Goal: Ask a question: Seek information or help from site administrators or community

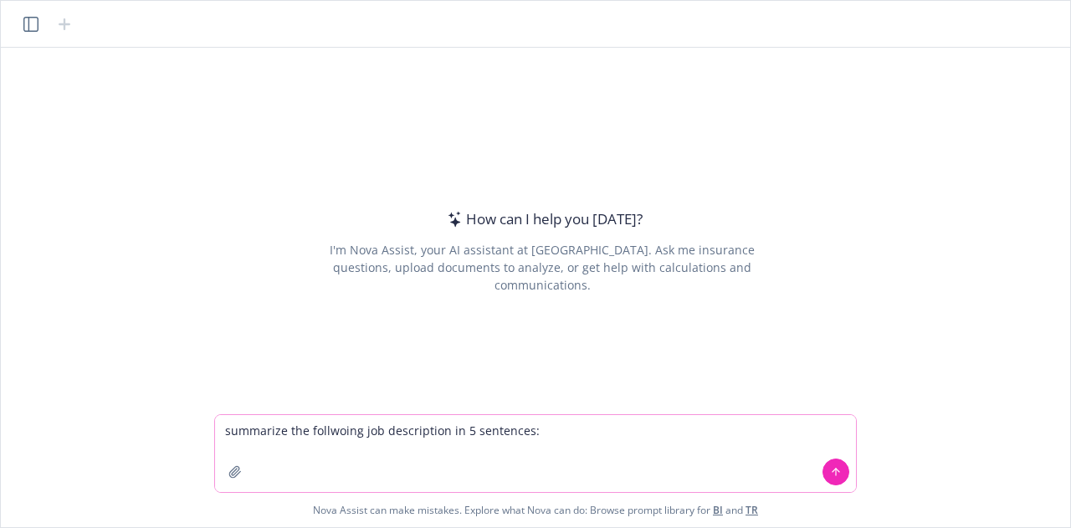
paste textarea "Loremipsu do s ametcons adipis elitse doei te incididuntu la etdolor, mag al en…"
type textarea "loremipsu dol sitametco adi elitseddoei te 2 incididun: Utlaboree do m aliquaen…"
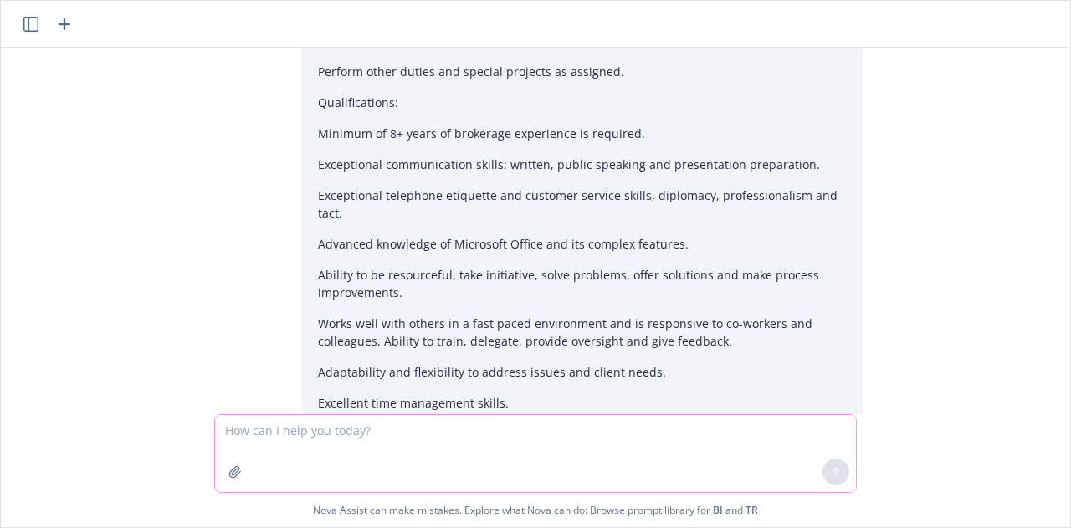
scroll to position [1632, 0]
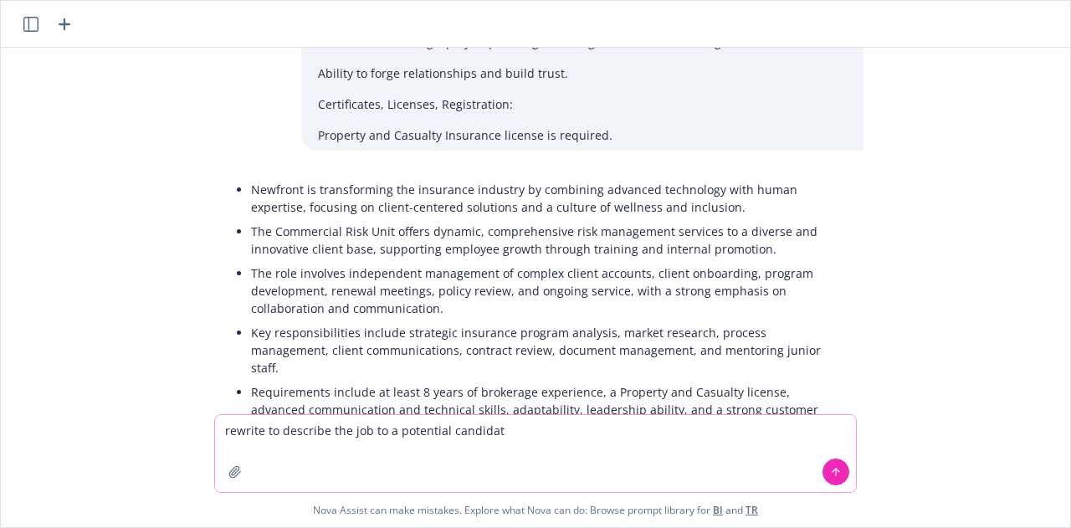
type textarea "rewrite to describe the job to a potential candidate"
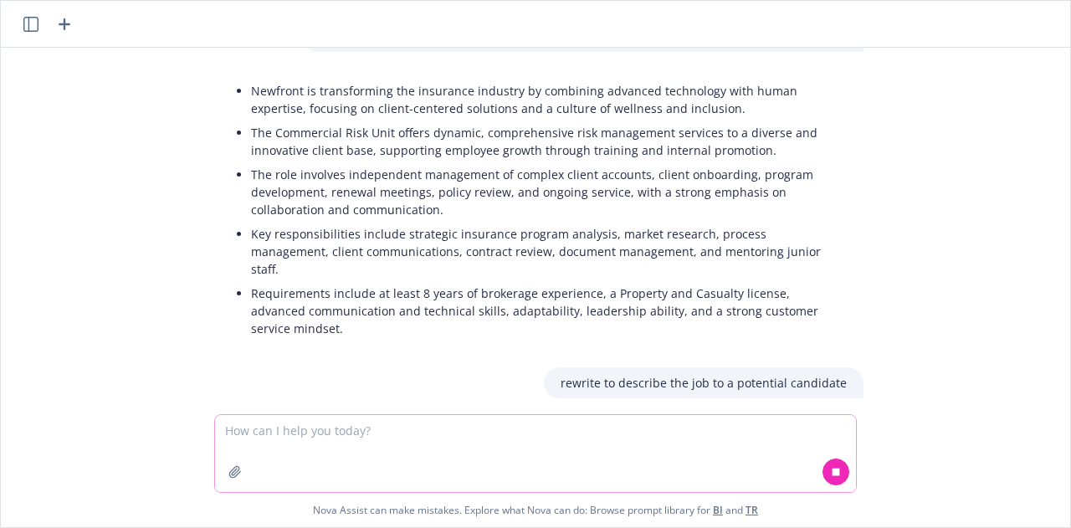
scroll to position [1788, 0]
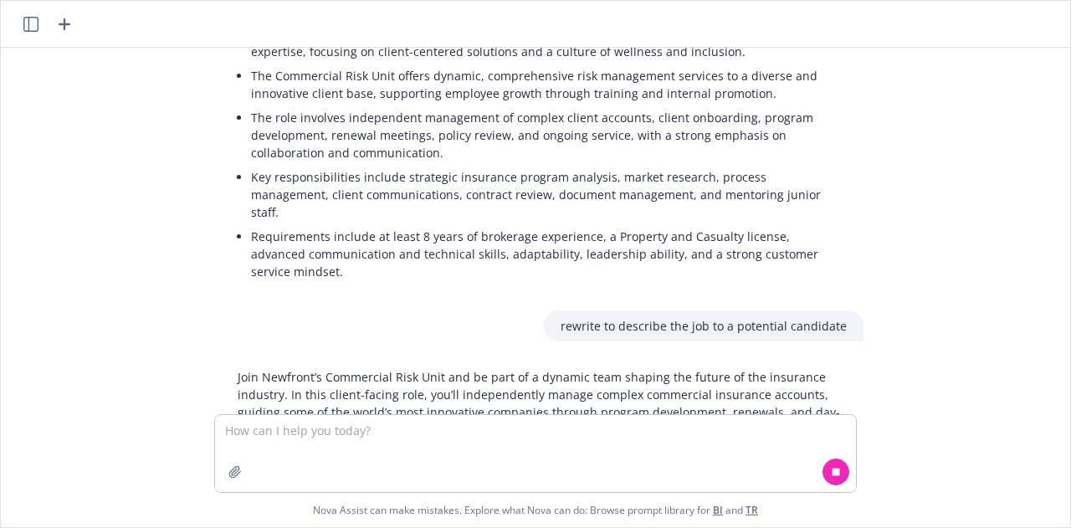
click at [469, 368] on p "Join Newfront’s Commercial Risk Unit and be part of a dynamic team shaping the …" at bounding box center [542, 420] width 609 height 105
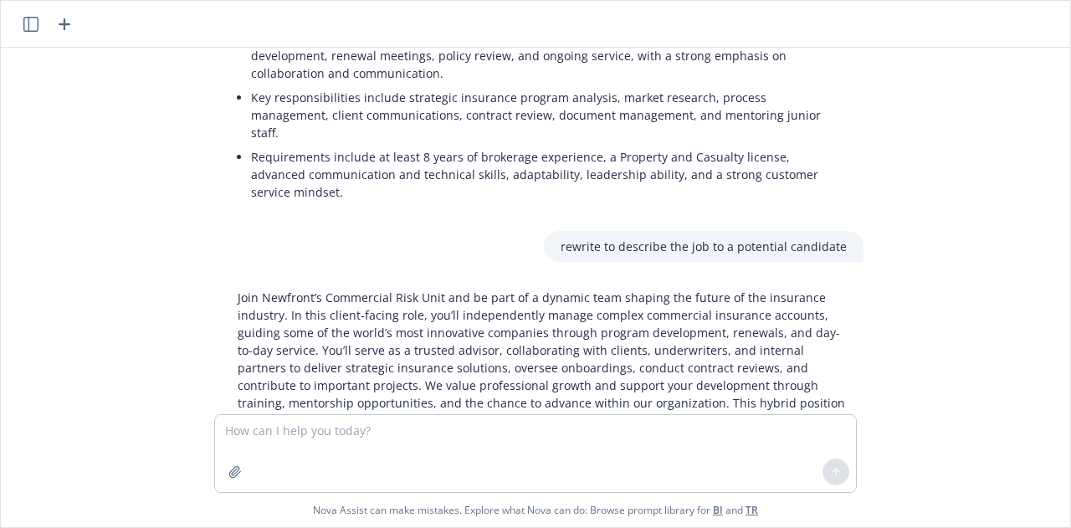
scroll to position [1888, 0]
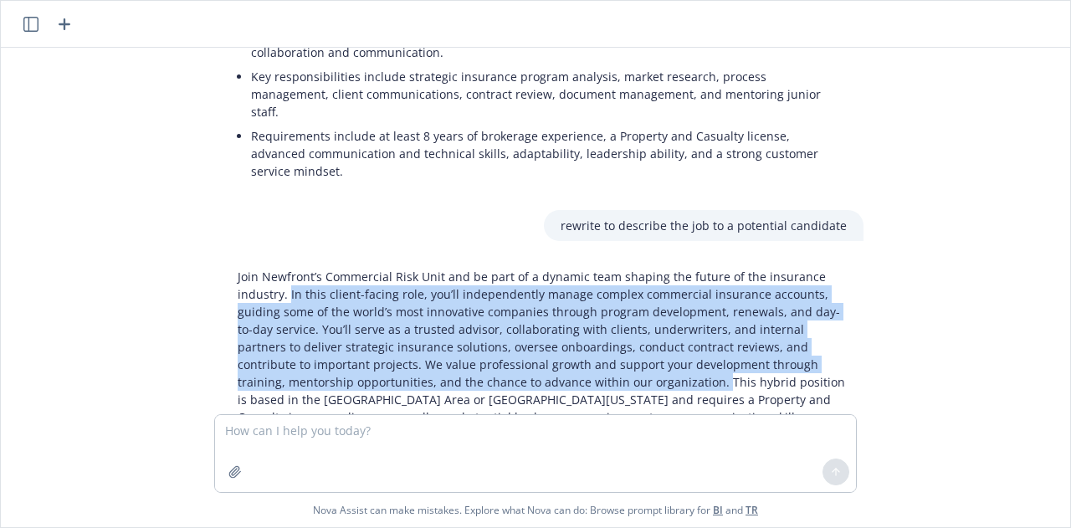
drag, startPoint x: 596, startPoint y: 306, endPoint x: 283, endPoint y: 218, distance: 325.1
click at [283, 268] on p "Join Newfront’s Commercial Risk Unit and be part of a dynamic team shaping the …" at bounding box center [542, 356] width 609 height 176
drag, startPoint x: 377, startPoint y: 265, endPoint x: 358, endPoint y: 240, distance: 31.6
click at [358, 268] on p "Join Newfront’s Commercial Risk Unit and be part of a dynamic team shaping the …" at bounding box center [542, 356] width 609 height 176
drag, startPoint x: 540, startPoint y: 247, endPoint x: 406, endPoint y: 319, distance: 152.0
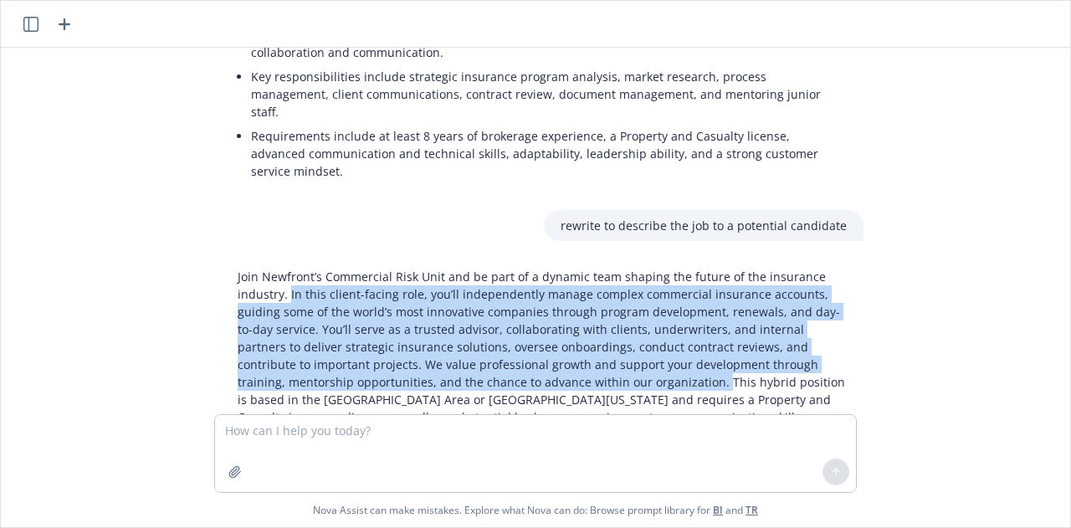
click at [406, 319] on p "Join Newfront’s Commercial Risk Unit and be part of a dynamic team shaping the …" at bounding box center [542, 356] width 609 height 176
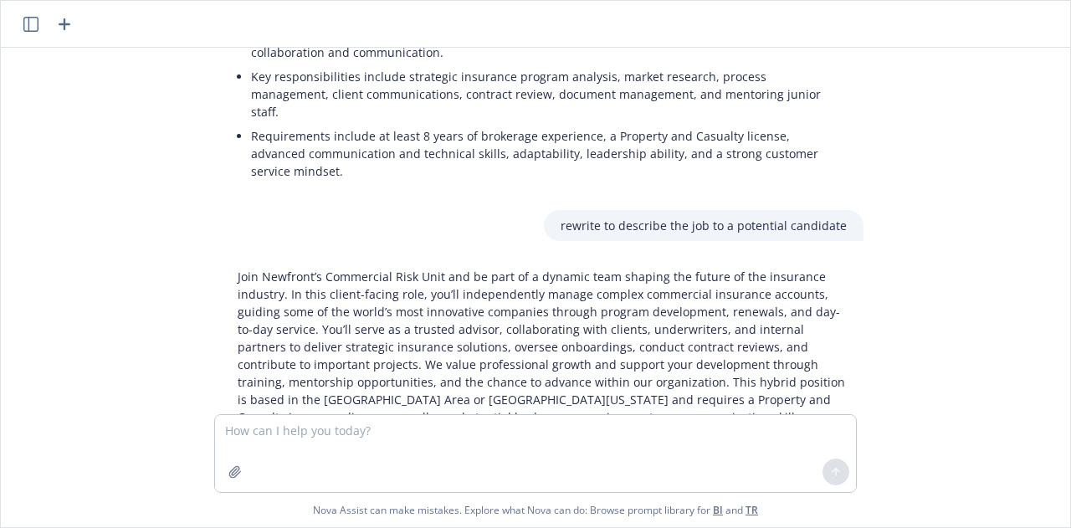
click at [417, 366] on p "Join Newfront’s Commercial Risk Unit and be part of a dynamic team shaping the …" at bounding box center [542, 356] width 609 height 176
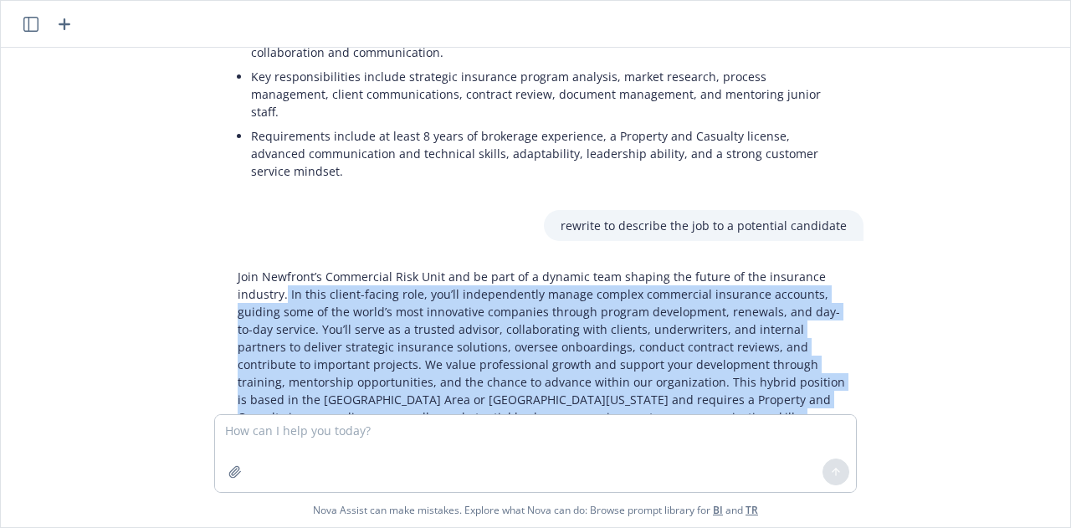
drag, startPoint x: 430, startPoint y: 361, endPoint x: 280, endPoint y: 225, distance: 202.7
click at [280, 268] on p "Join Newfront’s Commercial Risk Unit and be part of a dynamic team shaping the …" at bounding box center [542, 356] width 609 height 176
copy p "In this client-facing role, you’ll independently manage complex commercial insu…"
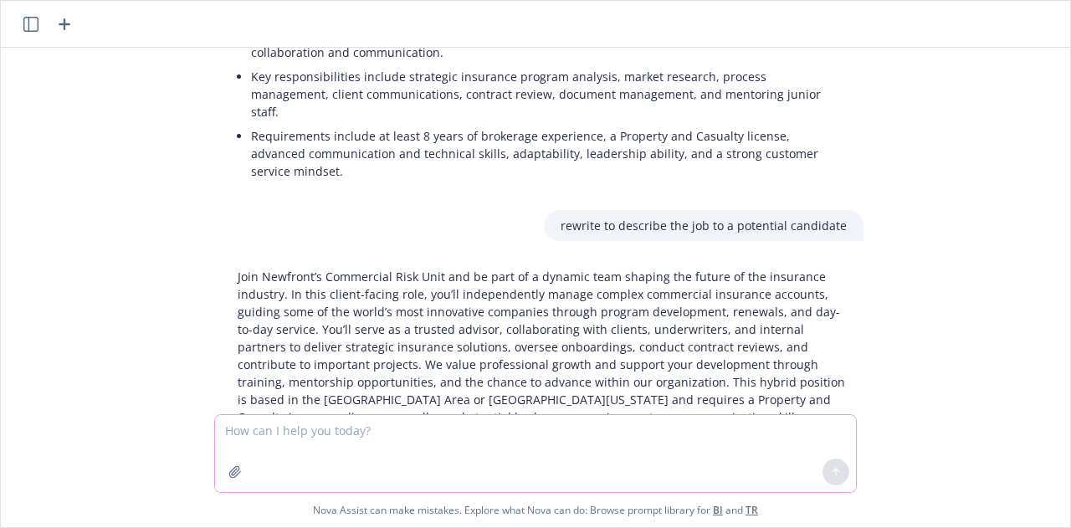
click at [254, 444] on textarea at bounding box center [535, 453] width 641 height 77
type textarea "what are 3 questions to ask candidates based on the job description"
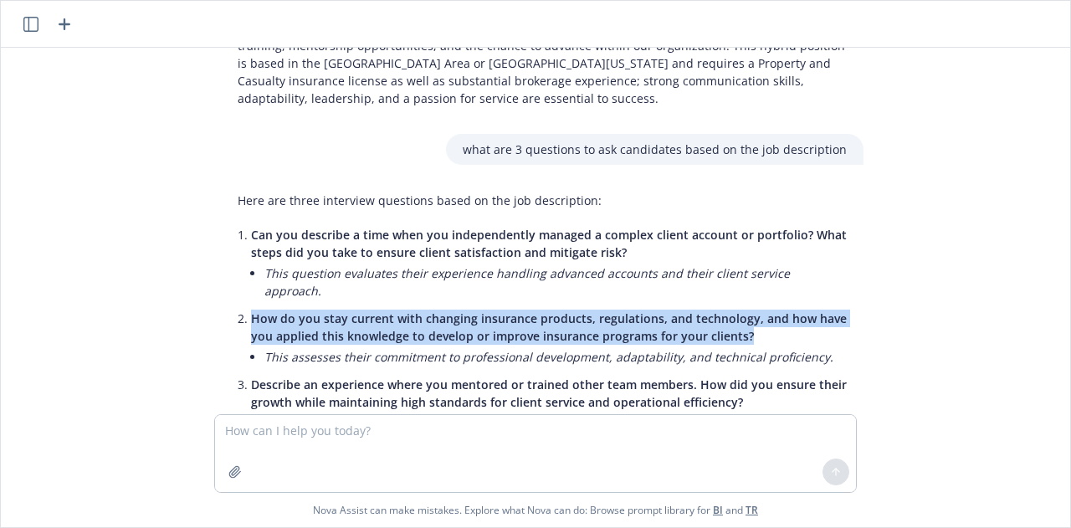
drag, startPoint x: 763, startPoint y: 250, endPoint x: 145, endPoint y: 227, distance: 618.9
click at [145, 227] on div "summarize the follwoing job description in 5 sentences: Insurance is a trillion…" at bounding box center [536, 231] width 1056 height 367
copy span "How do you stay current with changing insurance products, regulations, and tech…"
